Goal: Information Seeking & Learning: Learn about a topic

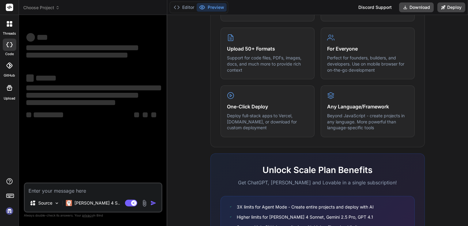
type textarea "x"
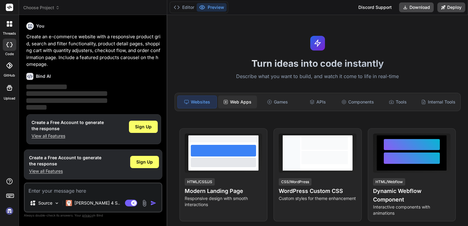
click at [240, 103] on div "Web Apps" at bounding box center [237, 101] width 39 height 13
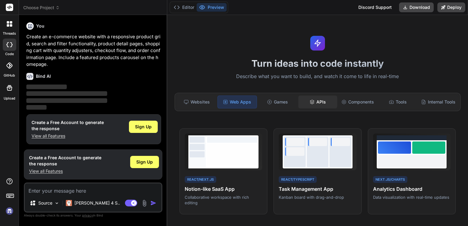
click at [320, 105] on div "APIs" at bounding box center [317, 101] width 39 height 13
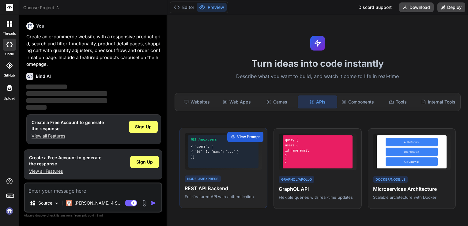
click at [209, 191] on h4 "REST API Backend" at bounding box center [223, 188] width 77 height 7
click at [213, 156] on div "]}" at bounding box center [223, 157] width 65 height 5
click at [237, 138] on span "View Prompt" at bounding box center [248, 137] width 23 height 6
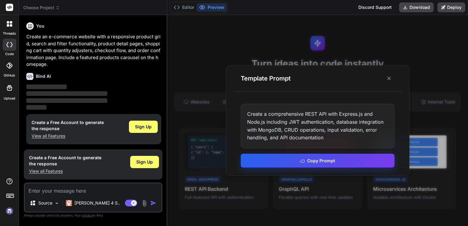
click at [257, 160] on button "Copy Prompt" at bounding box center [318, 161] width 154 height 14
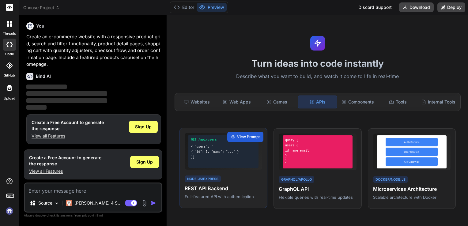
click at [227, 159] on div "GET /api/users { "users": [ { "id": 1, "name": "..." } ]}" at bounding box center [223, 151] width 70 height 33
click at [238, 153] on div "{ "id": 1, "name": "..." }" at bounding box center [223, 151] width 65 height 5
drag, startPoint x: 238, startPoint y: 153, endPoint x: 216, endPoint y: 188, distance: 41.3
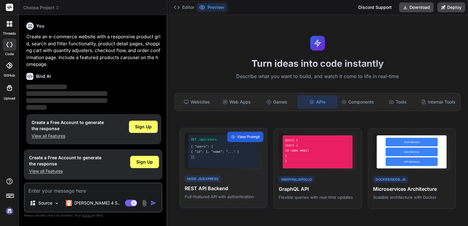
click at [216, 188] on h4 "REST API Backend" at bounding box center [223, 188] width 77 height 7
drag, startPoint x: 216, startPoint y: 188, endPoint x: 198, endPoint y: 178, distance: 20.0
click at [198, 178] on div "Node.js/Express" at bounding box center [203, 178] width 36 height 7
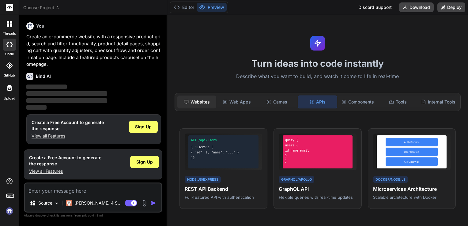
click at [201, 105] on div "Websites" at bounding box center [196, 101] width 39 height 13
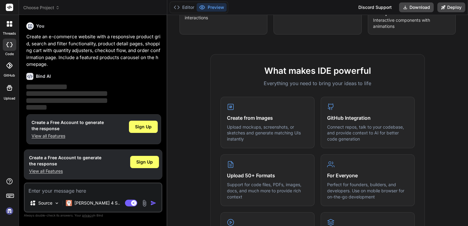
scroll to position [189, 0]
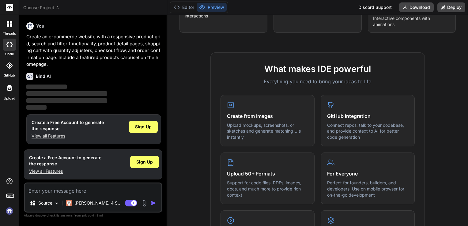
click at [260, 127] on p "Upload mockups, screenshots, or sketches and generate matching UIs instantly" at bounding box center [267, 131] width 81 height 18
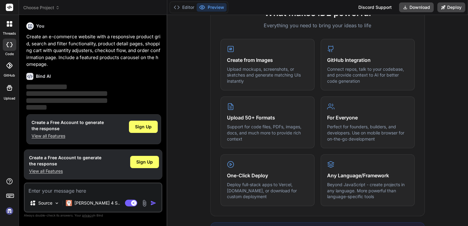
scroll to position [245, 0]
click at [334, 131] on p "Perfect for founders, builders, and developers. Use on mobile browser for on-th…" at bounding box center [367, 132] width 81 height 18
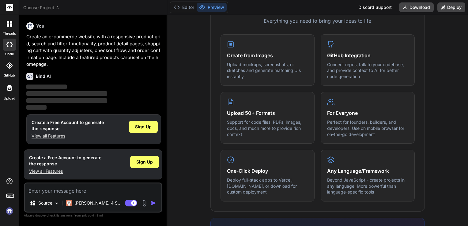
scroll to position [310, 0]
